Goal: Find specific page/section: Find specific page/section

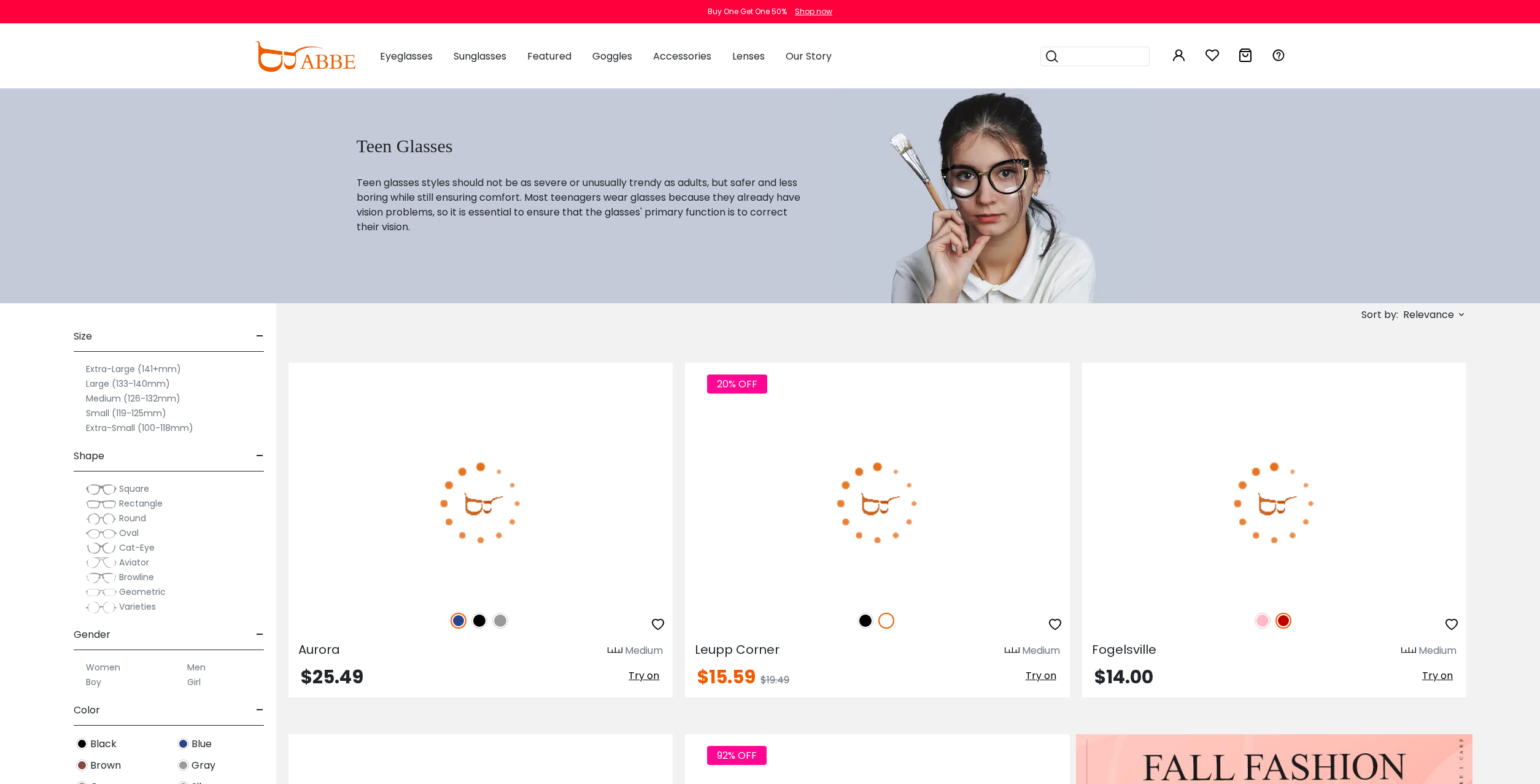
scroll to position [8, 0]
click at [100, 480] on img at bounding box center [101, 480] width 31 height 12
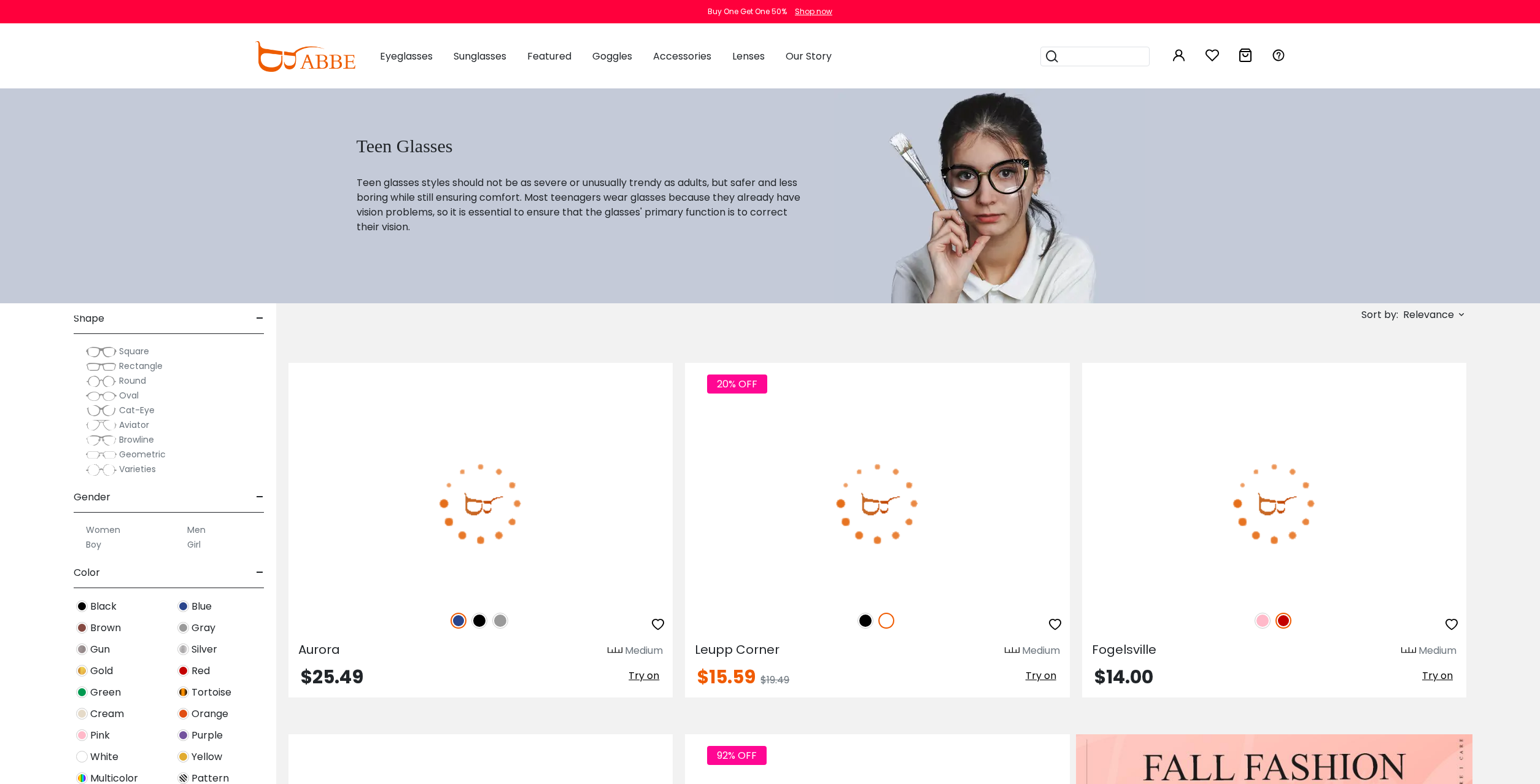
scroll to position [156, 0]
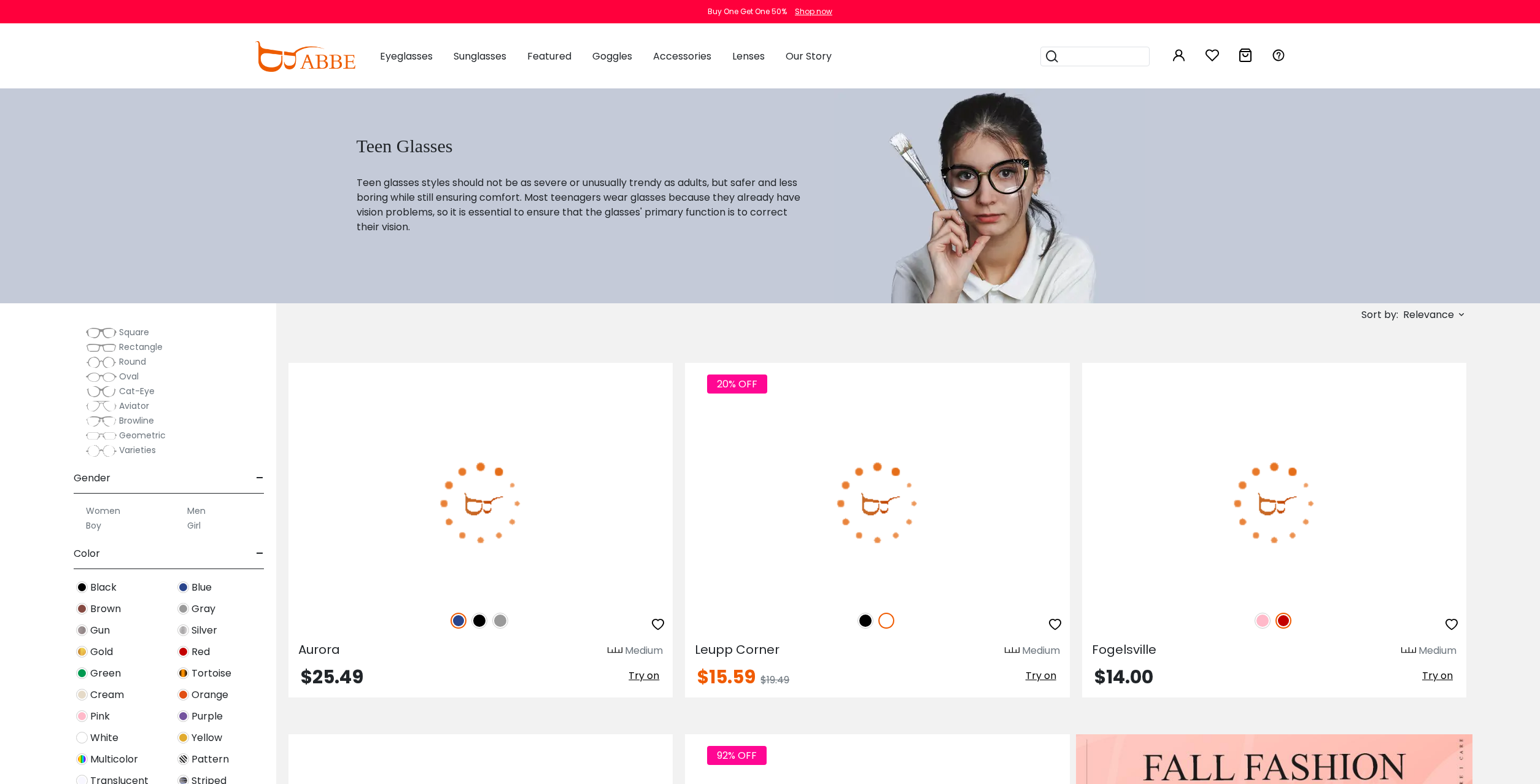
click at [97, 649] on span "Gold" at bounding box center [101, 652] width 23 height 15
click at [82, 652] on img at bounding box center [82, 652] width 12 height 12
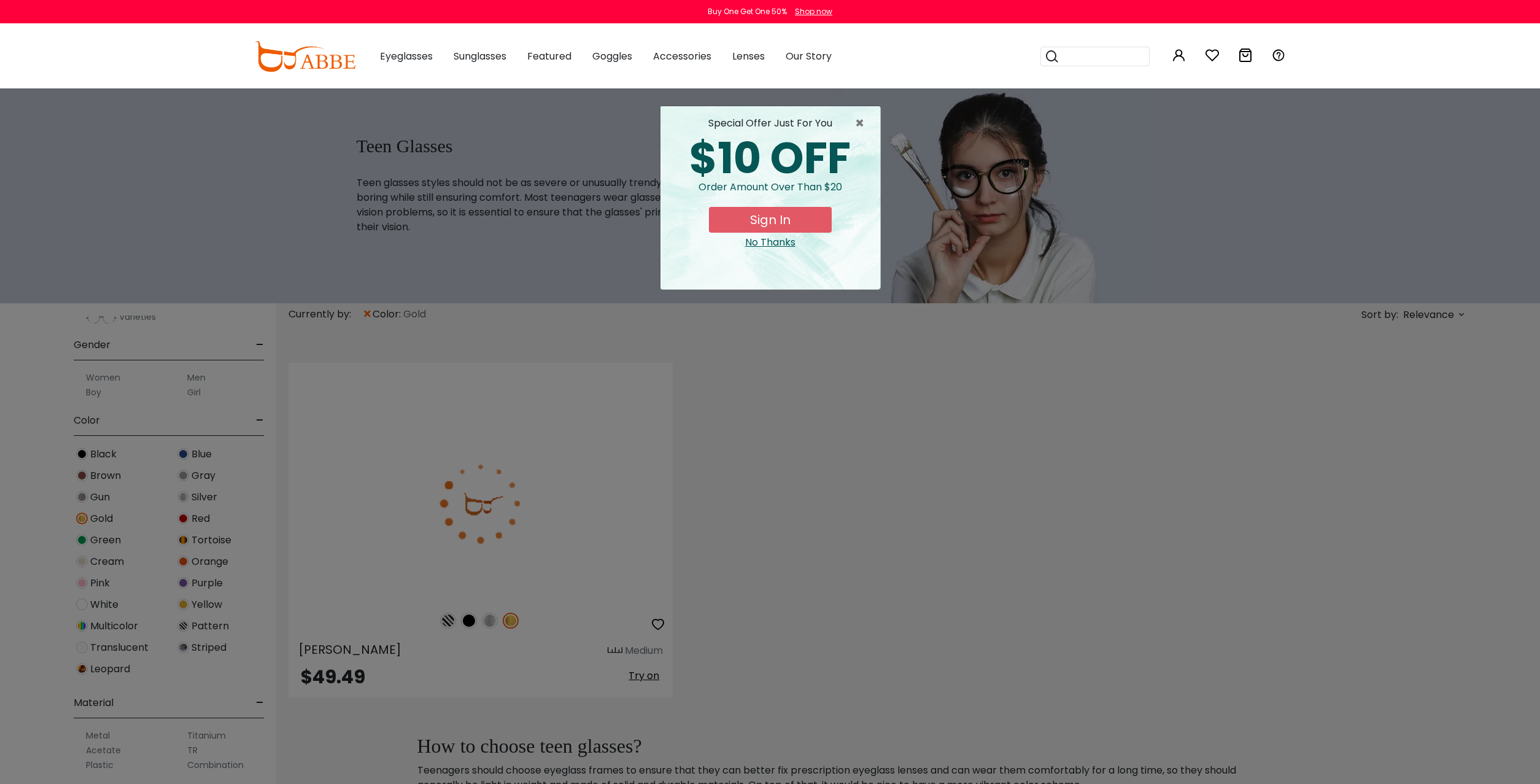
scroll to position [314, 0]
click at [859, 123] on span "×" at bounding box center [863, 123] width 15 height 15
